Goal: Find contact information: Find contact information

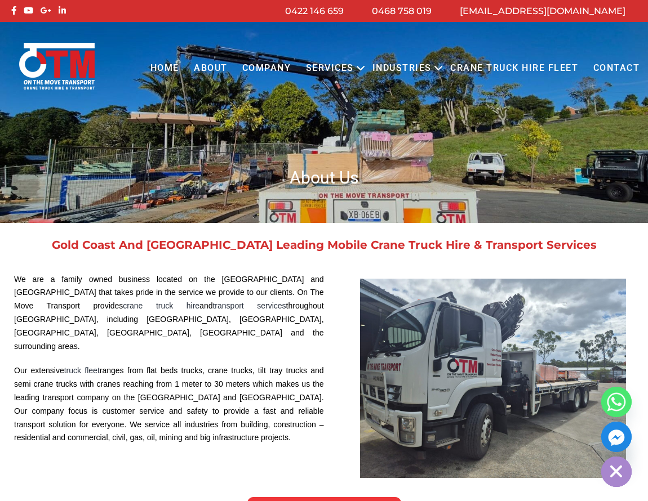
scroll to position [981, 0]
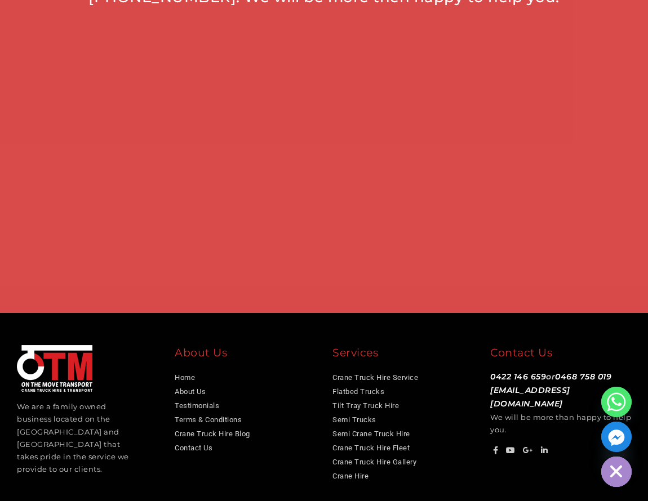
scroll to position [710, 0]
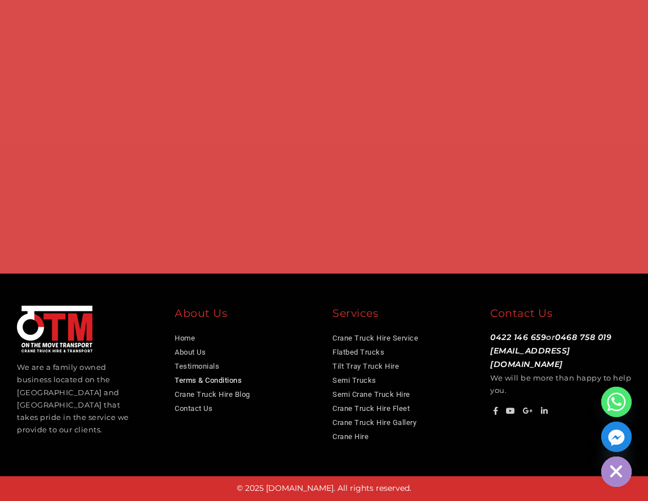
click at [224, 378] on link "Terms & Conditions" at bounding box center [208, 380] width 67 height 8
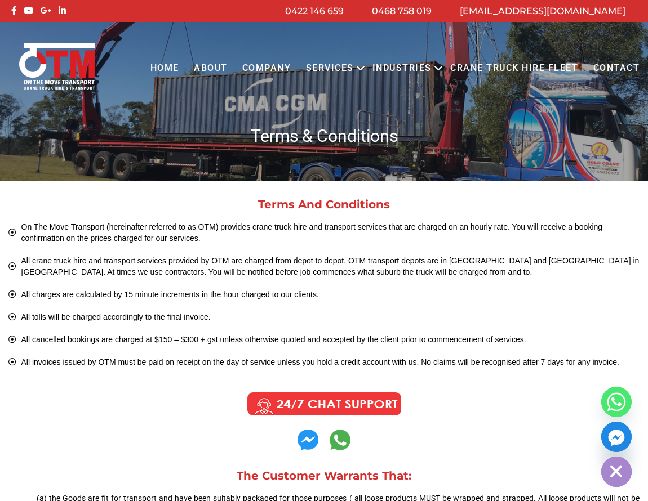
click at [261, 65] on link "COMPANY" at bounding box center [267, 68] width 64 height 31
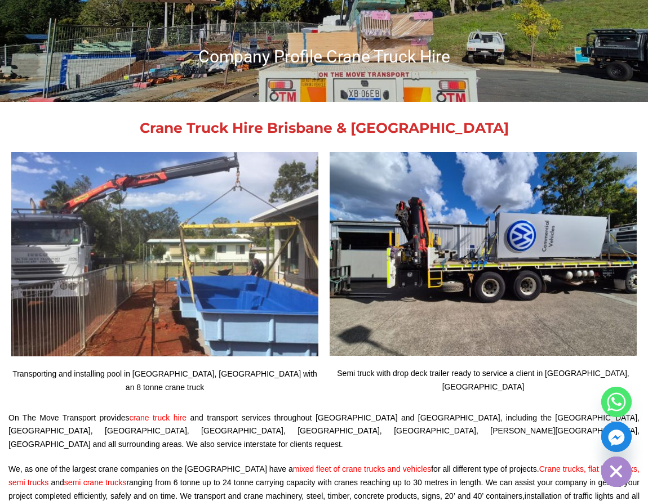
scroll to position [124, 0]
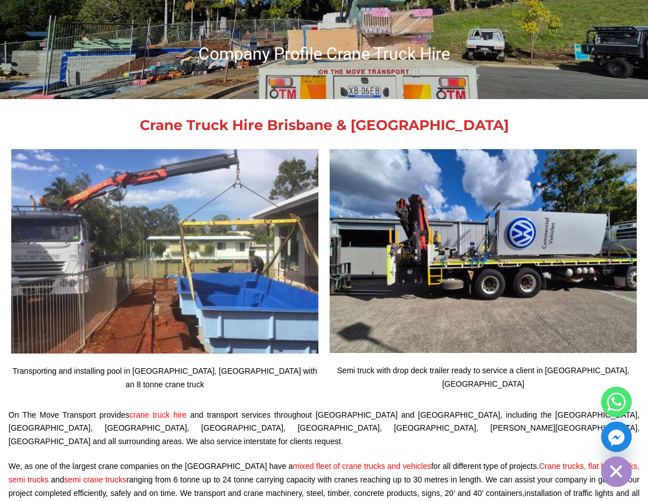
click at [429, 277] on img at bounding box center [482, 251] width 307 height 204
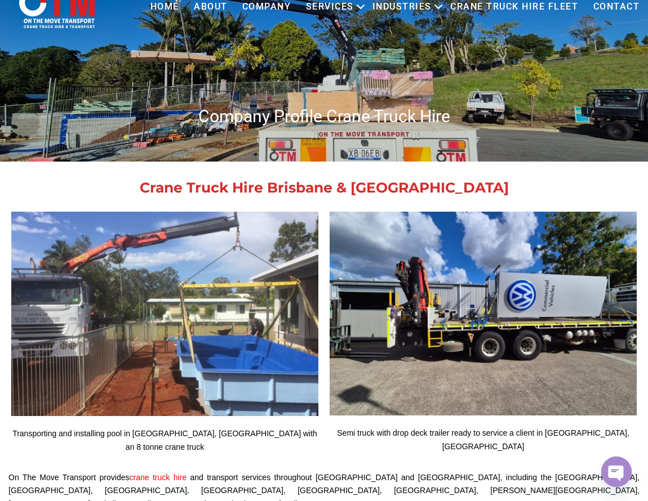
scroll to position [0, 0]
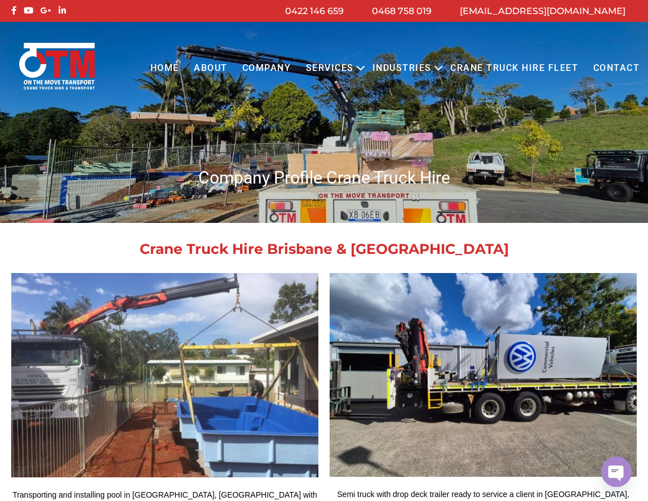
click at [534, 10] on link "[EMAIL_ADDRESS][DOMAIN_NAME]" at bounding box center [543, 11] width 166 height 11
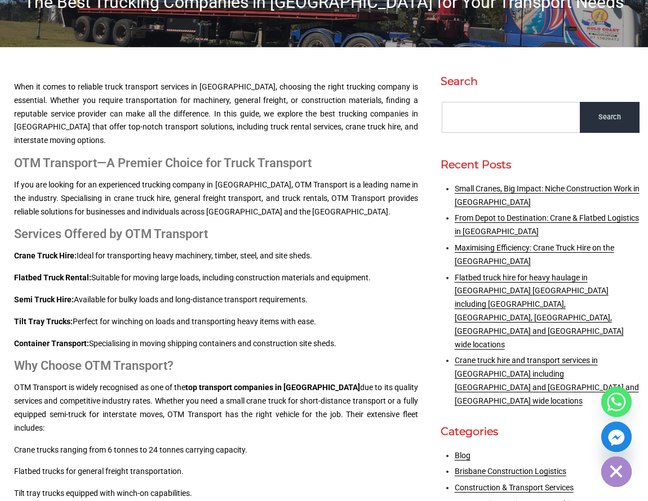
scroll to position [123, 0]
